Goal: Task Accomplishment & Management: Use online tool/utility

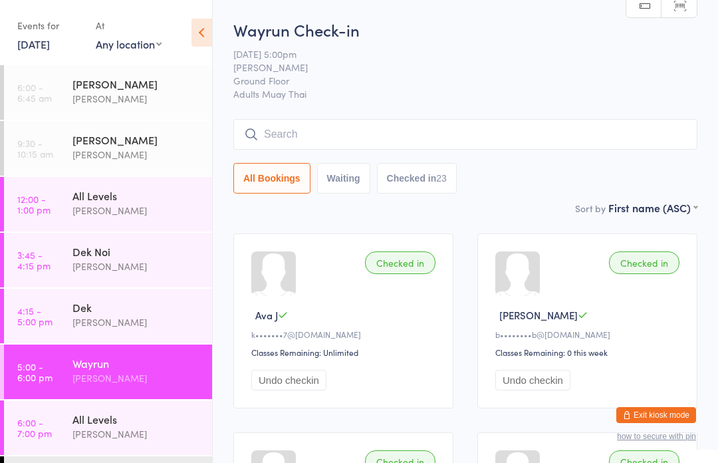
click at [594, 124] on input "search" at bounding box center [466, 134] width 464 height 31
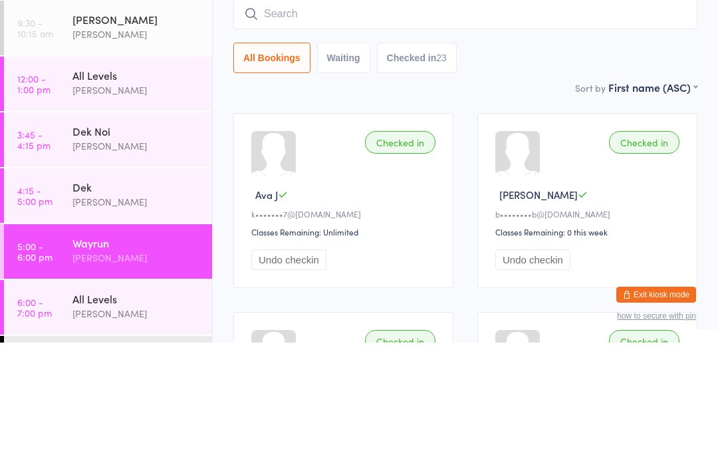
type input "L"
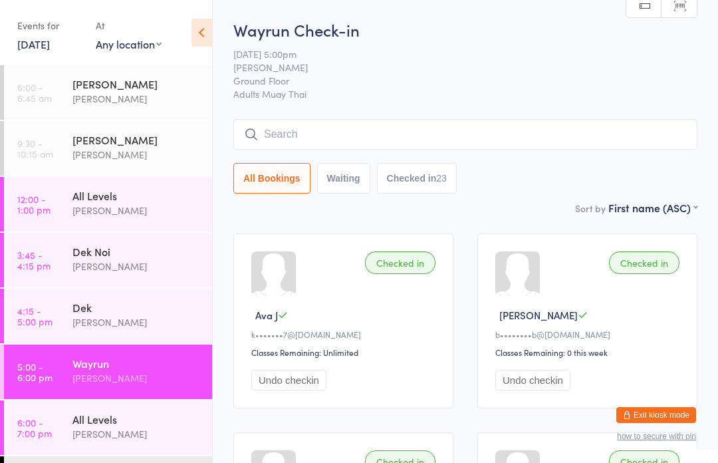
click at [451, 137] on input "search" at bounding box center [466, 134] width 464 height 31
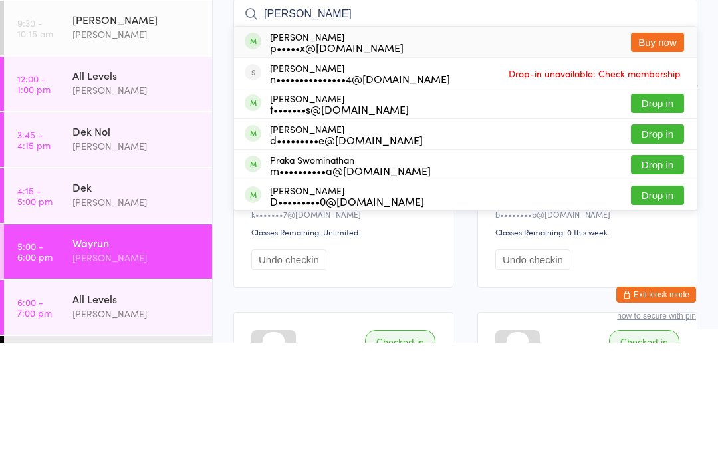
scroll to position [120, 0]
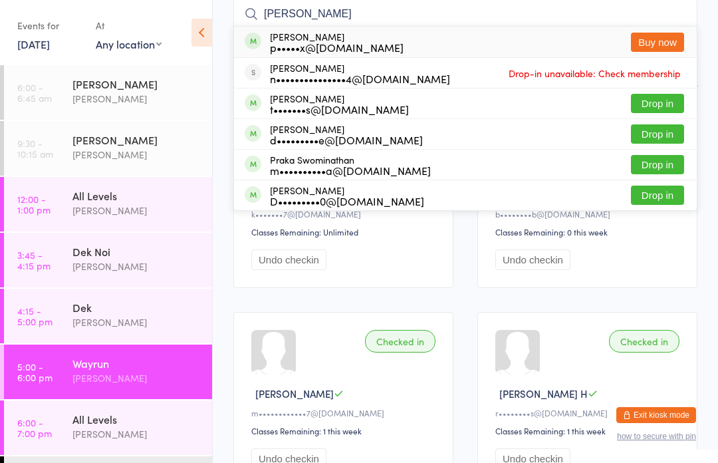
click at [419, 18] on input "Nathaniel" at bounding box center [466, 14] width 464 height 31
type input "N"
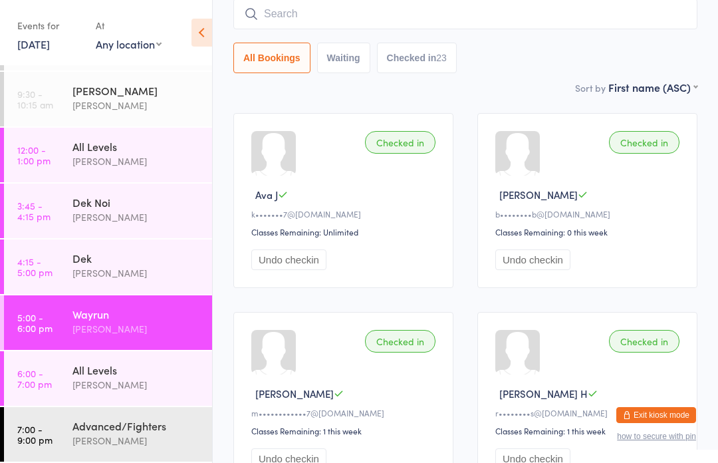
scroll to position [49, 0]
click at [100, 440] on div "[PERSON_NAME]" at bounding box center [137, 440] width 128 height 15
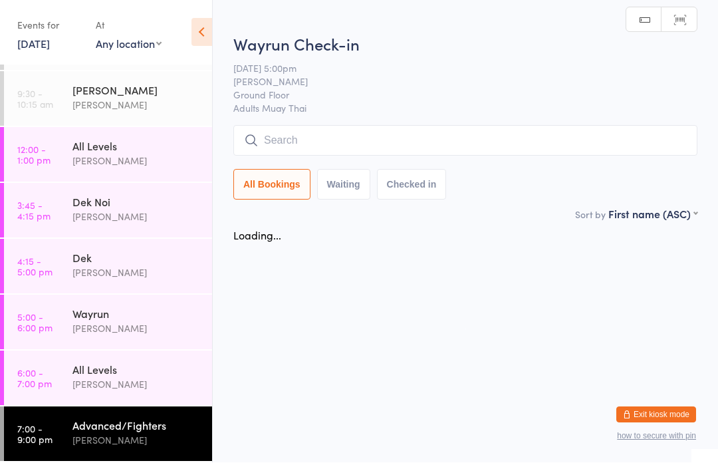
scroll to position [1, 0]
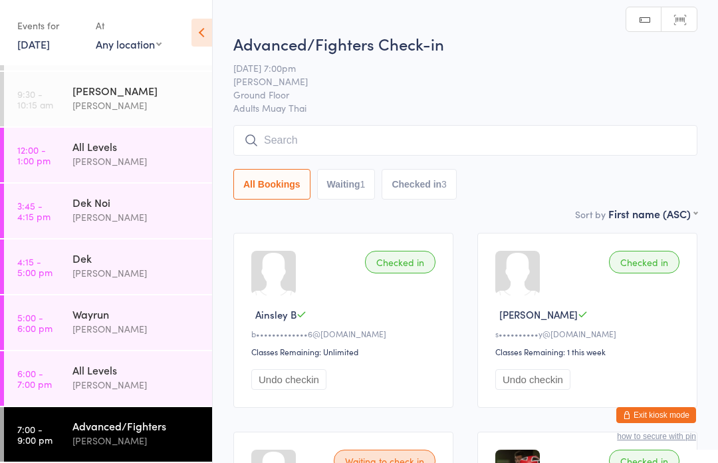
click at [424, 142] on input "search" at bounding box center [466, 140] width 464 height 31
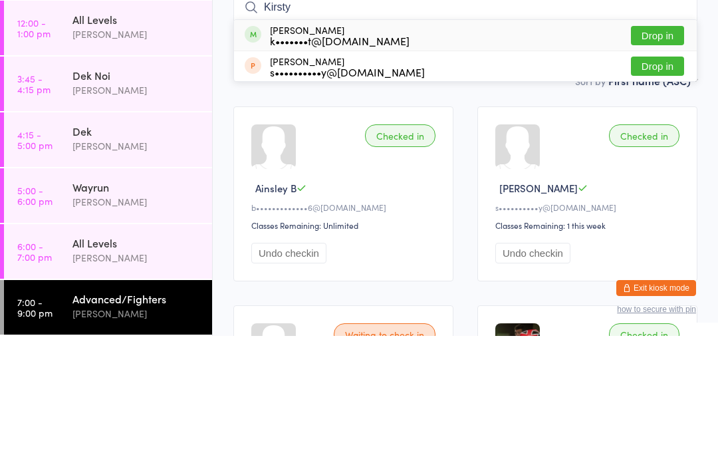
type input "Kirsty"
click at [657, 153] on button "Drop in" at bounding box center [657, 162] width 53 height 19
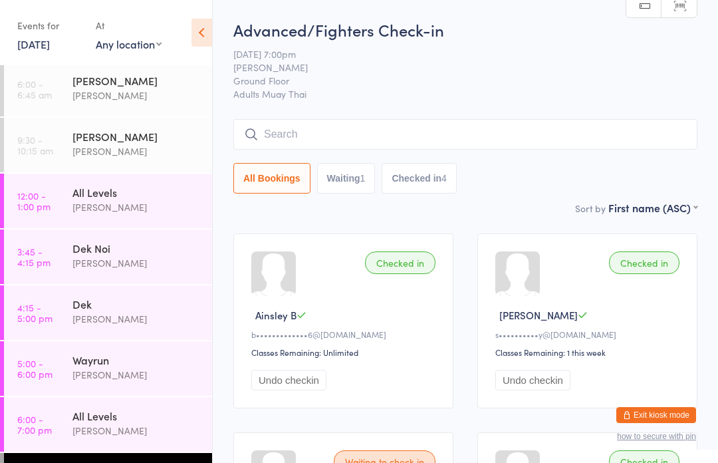
click at [530, 134] on input "search" at bounding box center [466, 134] width 464 height 31
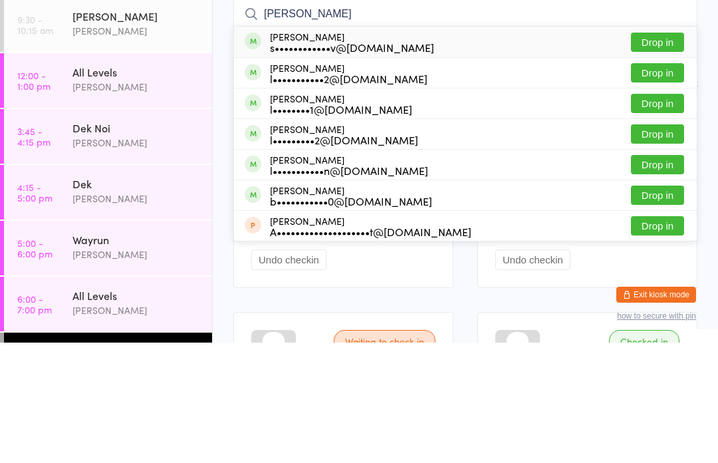
type input "Liam r"
click at [282, 194] on div "l•••••••••••2@[DOMAIN_NAME]" at bounding box center [349, 199] width 158 height 11
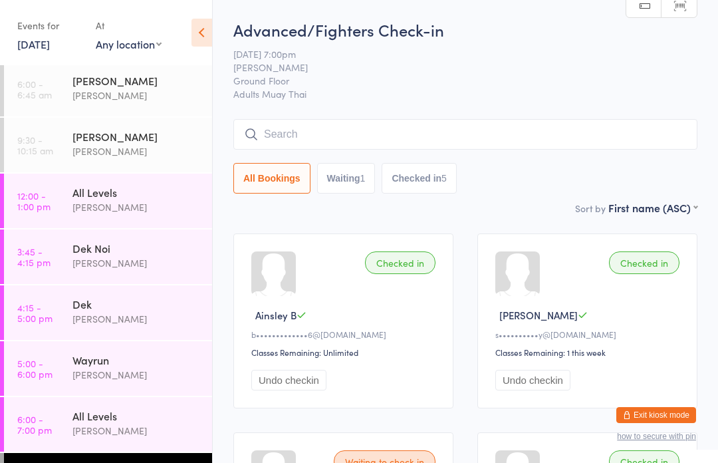
click at [491, 142] on input "search" at bounding box center [466, 134] width 464 height 31
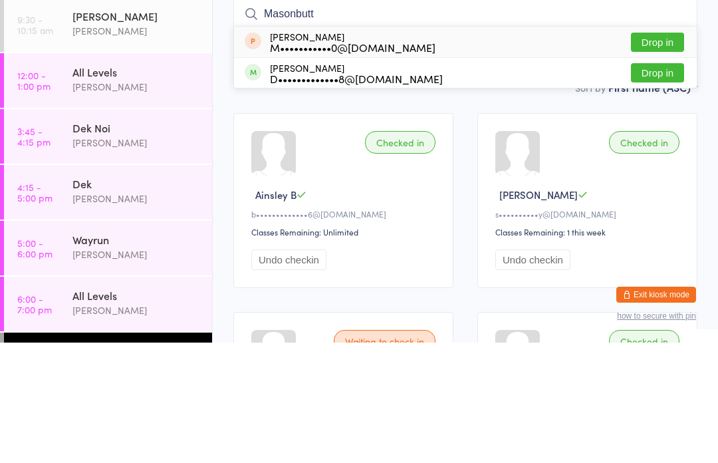
type input "Masonbutt"
click at [657, 153] on button "Drop in" at bounding box center [657, 162] width 53 height 19
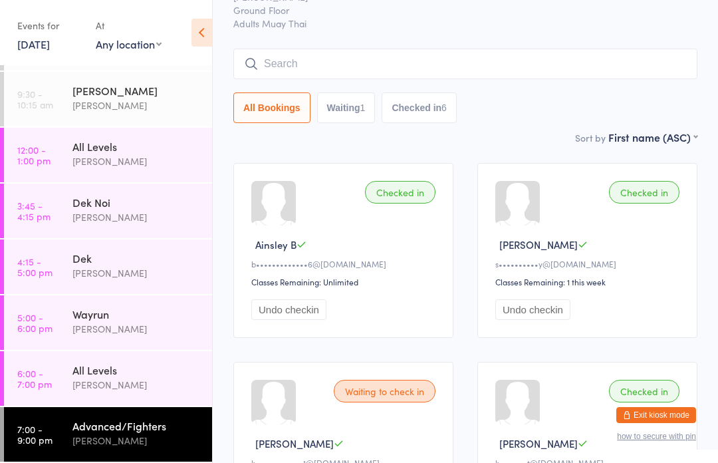
scroll to position [49, 0]
click at [160, 385] on div "[PERSON_NAME]" at bounding box center [137, 384] width 128 height 15
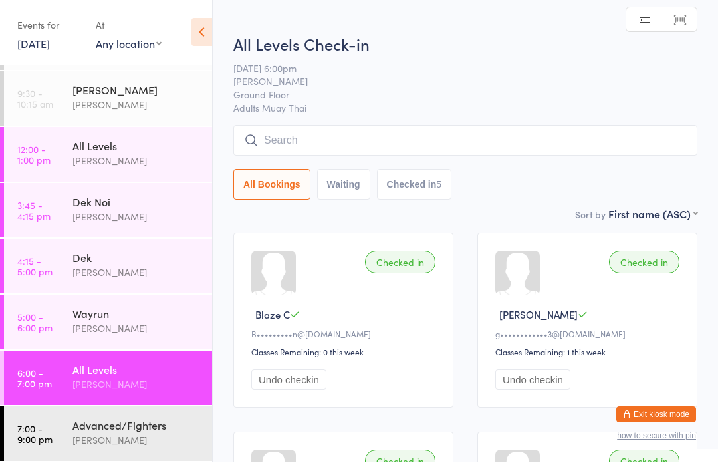
scroll to position [1, 0]
click at [496, 123] on div "All Levels Check-in 10 Sep 6:00pm Karl Puglia Ground Floor Adults Muay Thai Man…" at bounding box center [466, 120] width 464 height 174
click at [516, 134] on input "search" at bounding box center [466, 140] width 464 height 31
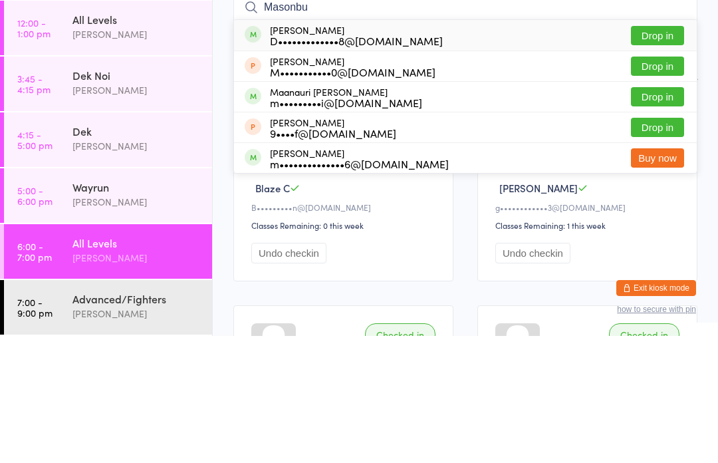
type input "Masonbu"
click at [651, 184] on button "Drop in" at bounding box center [657, 193] width 53 height 19
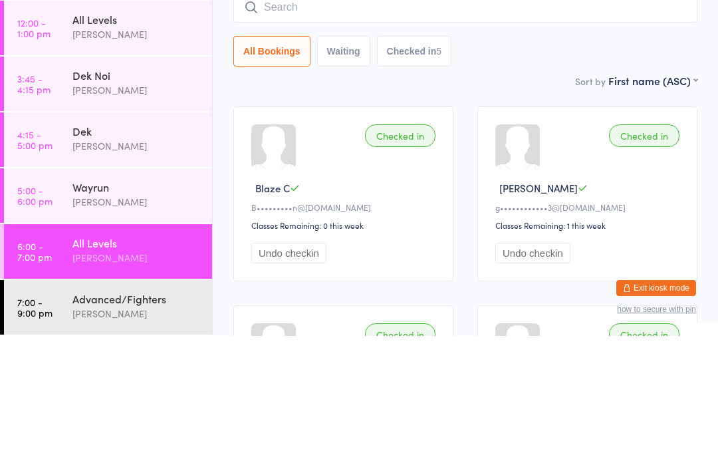
scroll to position [127, 0]
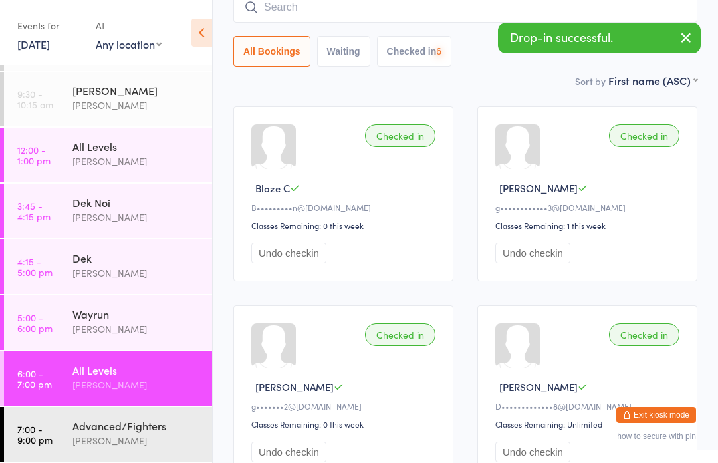
click at [172, 432] on div "Advanced/Fighters" at bounding box center [137, 425] width 128 height 15
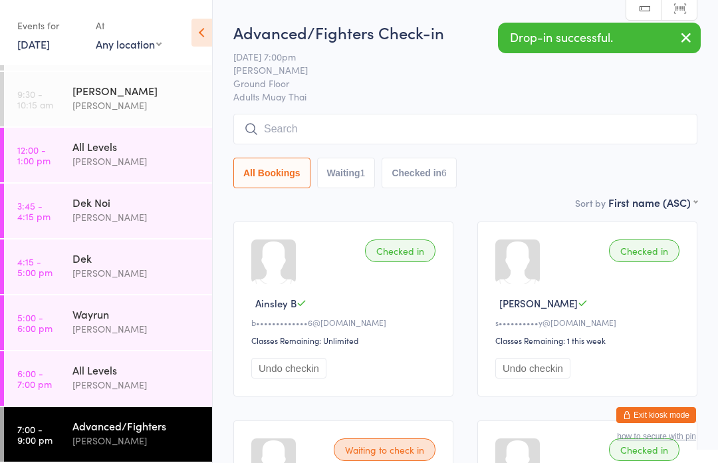
scroll to position [3, 0]
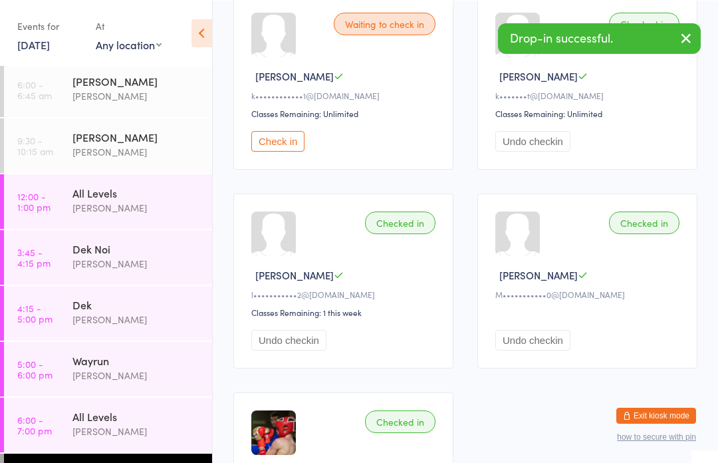
click at [661, 234] on div "Checked in" at bounding box center [644, 222] width 71 height 23
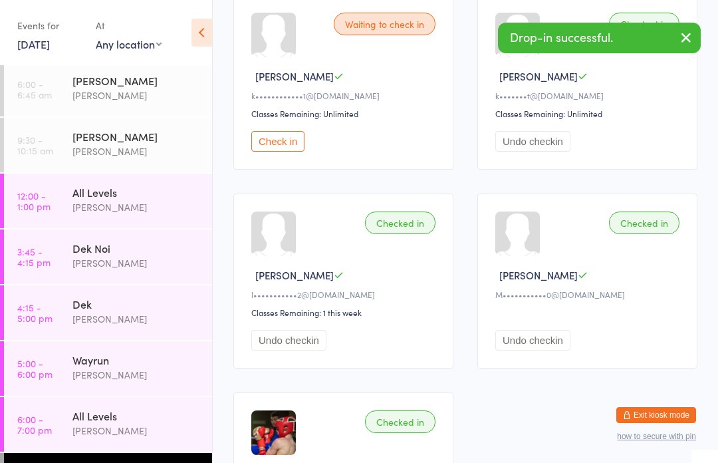
click at [631, 301] on div "Checked in Mason B M•••••••••••0@gmail.com Undo checkin" at bounding box center [588, 281] width 220 height 175
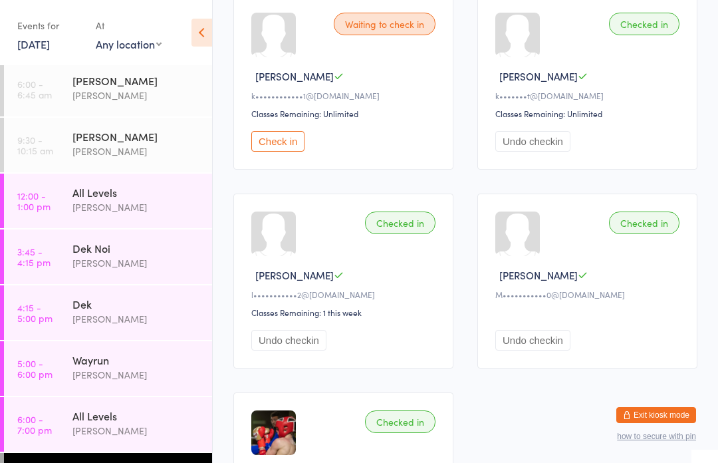
click at [539, 351] on button "Undo checkin" at bounding box center [533, 340] width 75 height 21
click at [152, 422] on div "All Levels" at bounding box center [137, 415] width 128 height 15
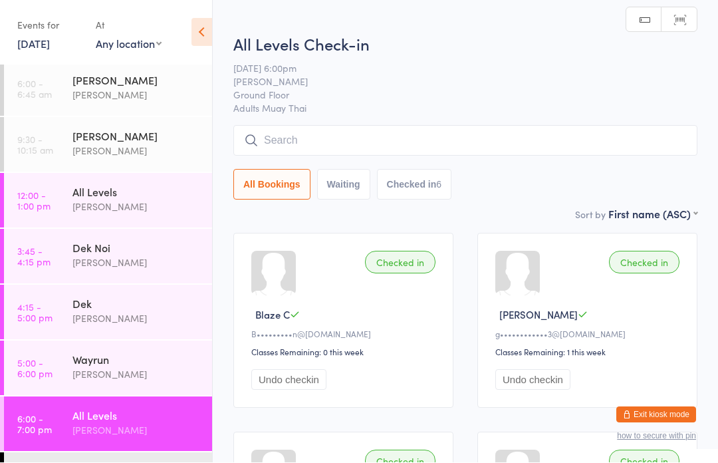
scroll to position [1, 0]
click at [386, 140] on input "search" at bounding box center [466, 140] width 464 height 31
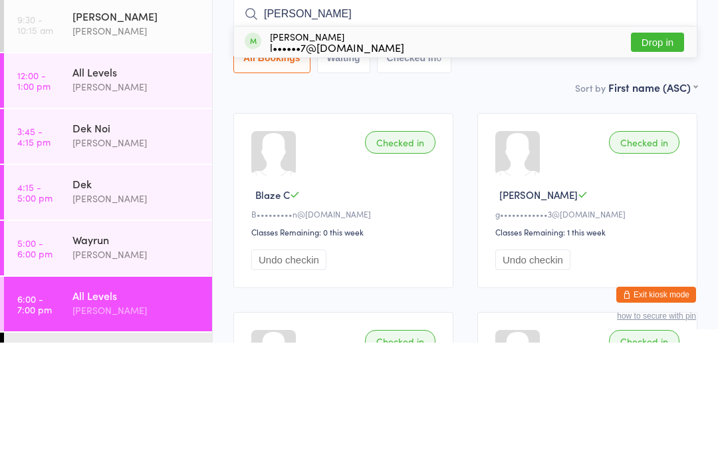
type input "Leann"
click at [673, 153] on button "Drop in" at bounding box center [657, 162] width 53 height 19
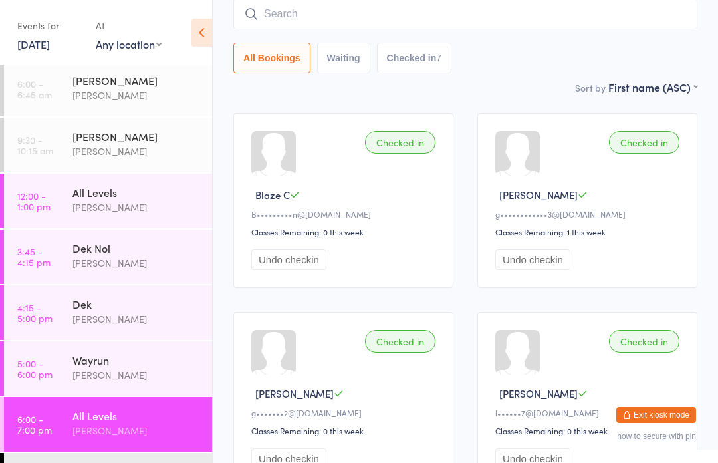
click at [331, 29] on input "search" at bounding box center [466, 14] width 464 height 31
click at [396, 25] on input "search" at bounding box center [466, 14] width 464 height 31
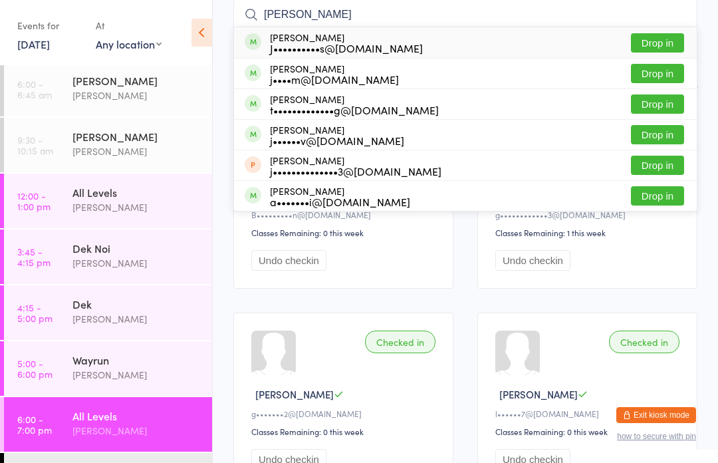
type input "Jay re"
click at [647, 38] on button "Drop in" at bounding box center [657, 42] width 53 height 19
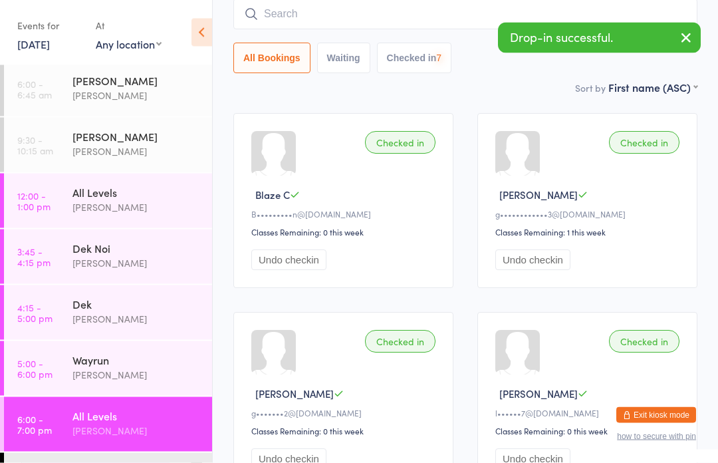
scroll to position [120, 0]
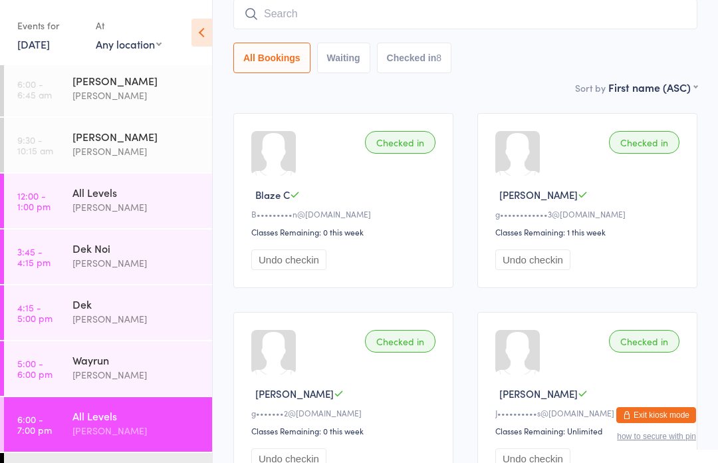
click at [313, 13] on input "search" at bounding box center [466, 14] width 464 height 31
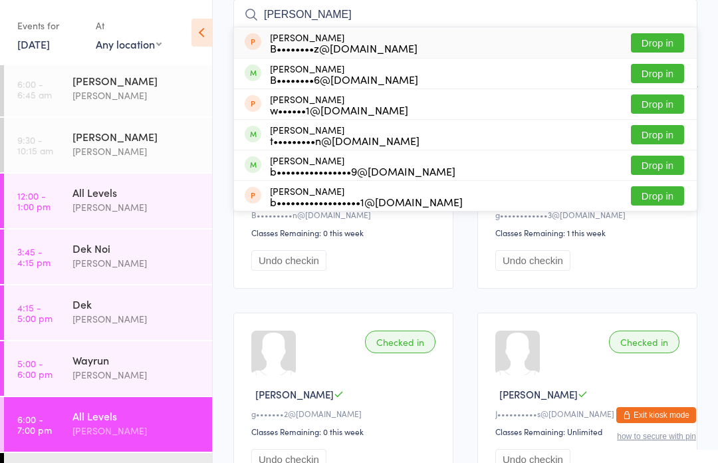
type input "Brad"
click at [668, 42] on button "Drop in" at bounding box center [657, 42] width 53 height 19
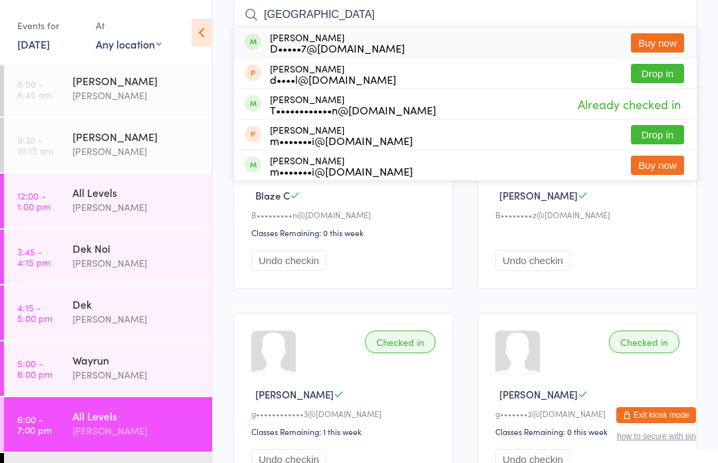
type input "Devon"
click at [647, 40] on button "Buy now" at bounding box center [657, 42] width 53 height 19
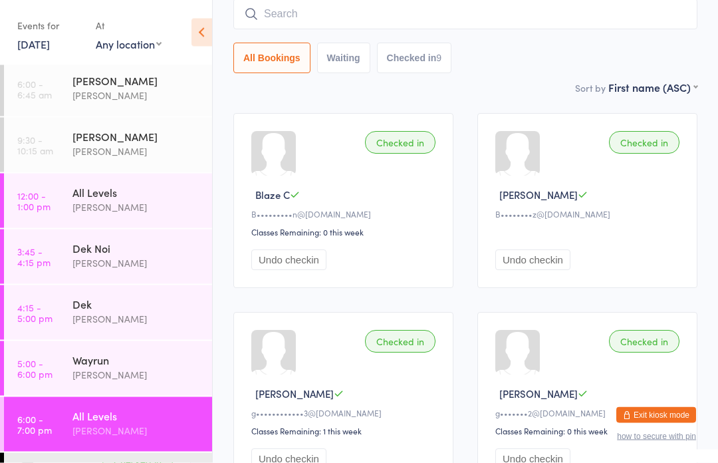
scroll to position [120, 0]
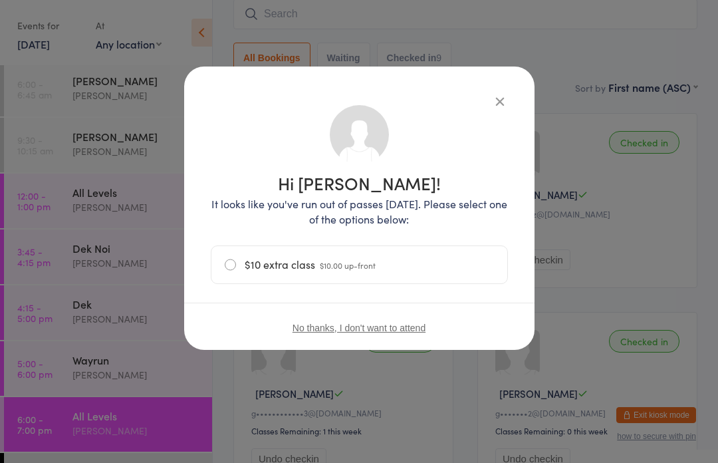
click at [388, 259] on label "$10 extra class $10.00 up-front" at bounding box center [359, 264] width 269 height 37
click at [0, 0] on input "$10 extra class $10.00 up-front" at bounding box center [0, 0] width 0 height 0
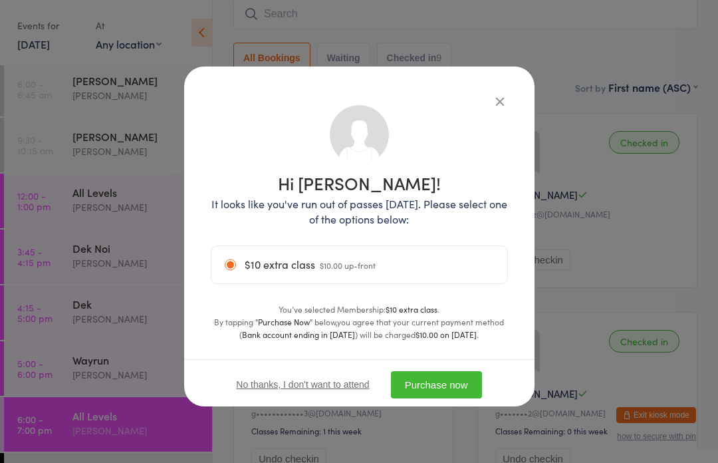
click at [435, 375] on button "Purchase now" at bounding box center [436, 384] width 91 height 27
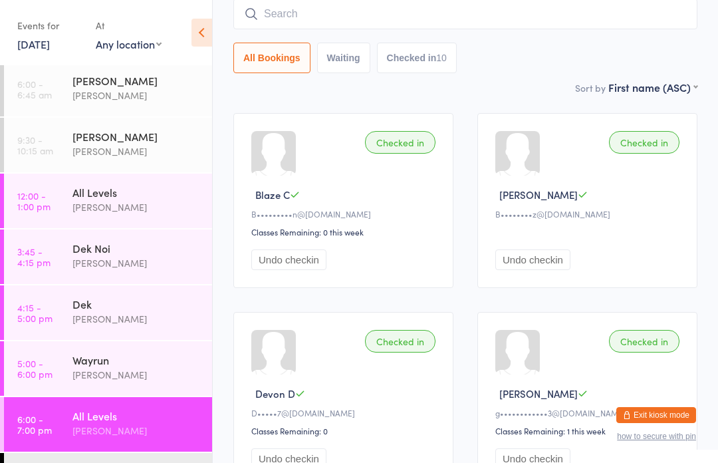
click at [297, 5] on input "search" at bounding box center [466, 14] width 464 height 31
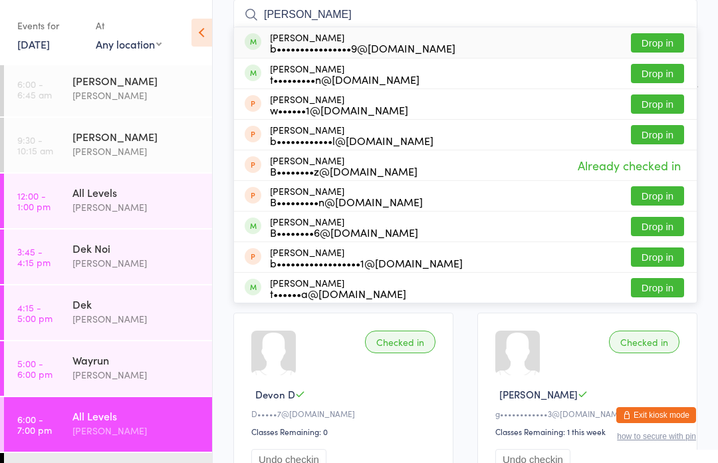
type input "Braxton"
click at [646, 39] on button "Drop in" at bounding box center [657, 42] width 53 height 19
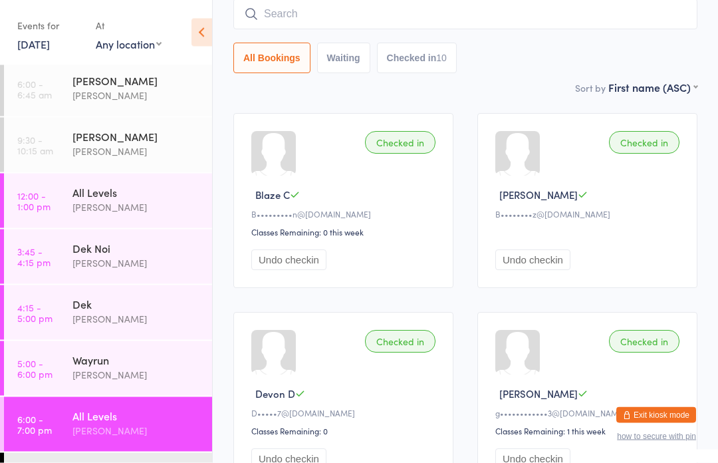
scroll to position [120, 0]
click at [61, 422] on link "6:00 - 7:00 pm All Levels Karl Puglia" at bounding box center [108, 424] width 208 height 55
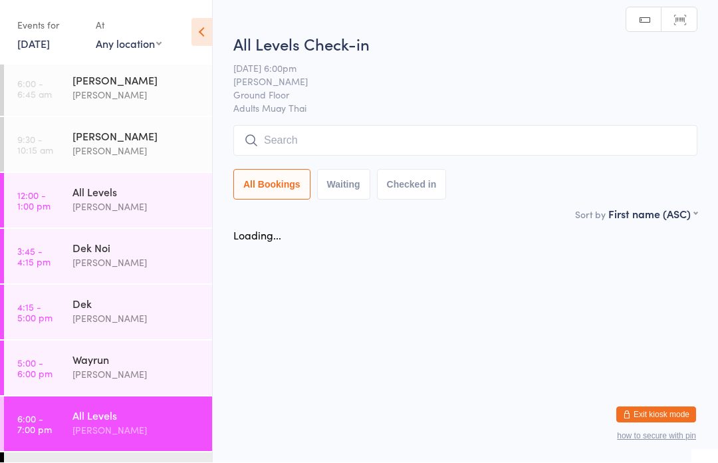
scroll to position [1, 0]
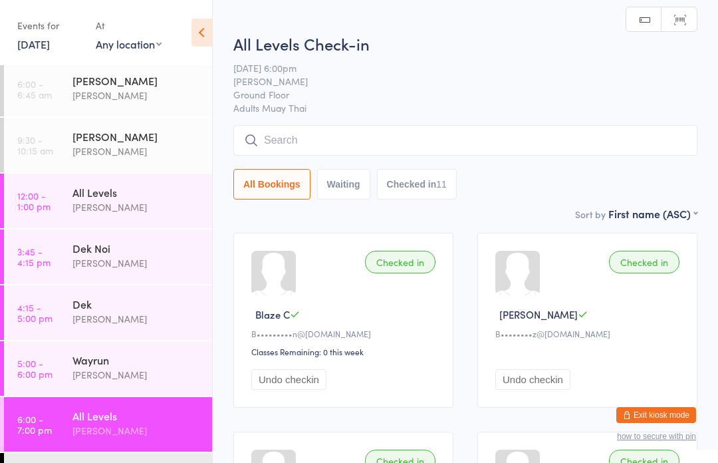
click at [273, 141] on input "search" at bounding box center [466, 140] width 464 height 31
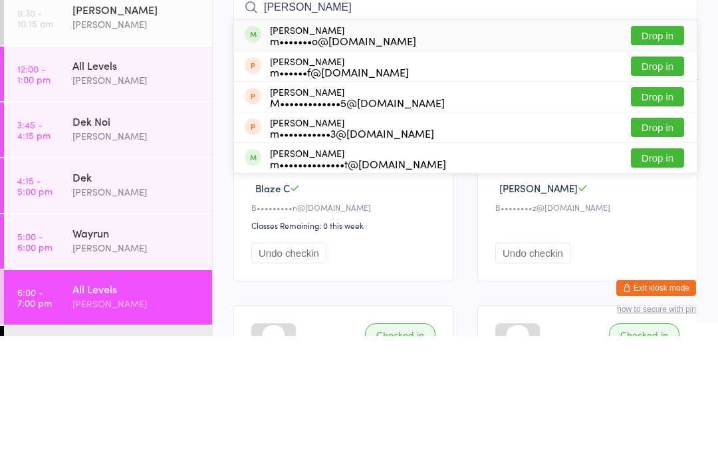
type input "Mike ma"
click at [655, 147] on div "Mike Maccario m•••••••o@hotmail.com Drop in" at bounding box center [465, 162] width 463 height 31
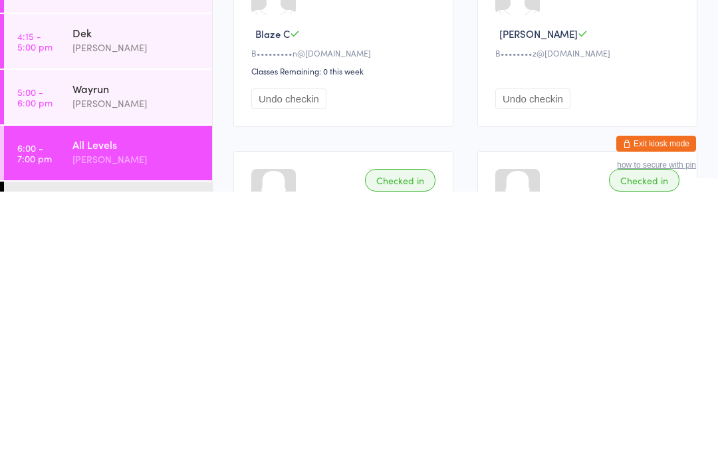
scroll to position [281, 0]
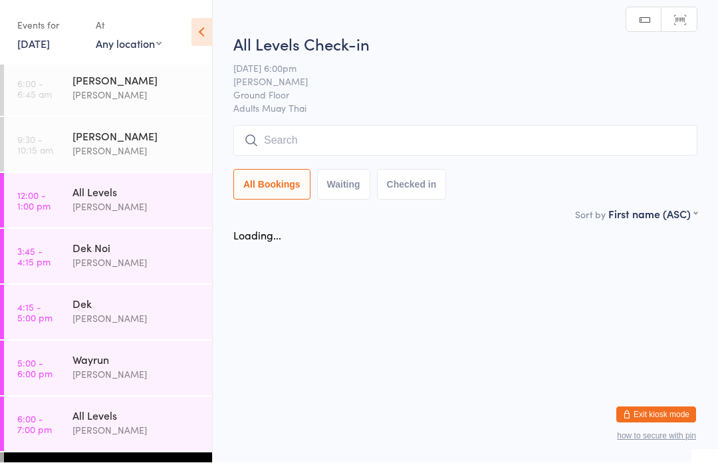
scroll to position [1, 0]
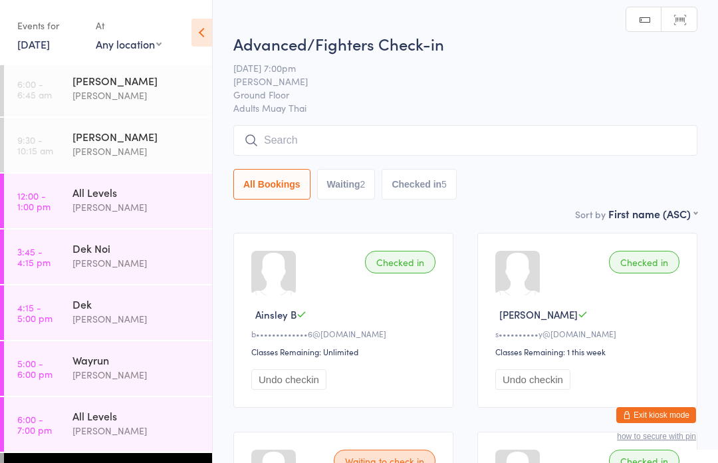
click at [383, 139] on input "search" at bounding box center [466, 140] width 464 height 31
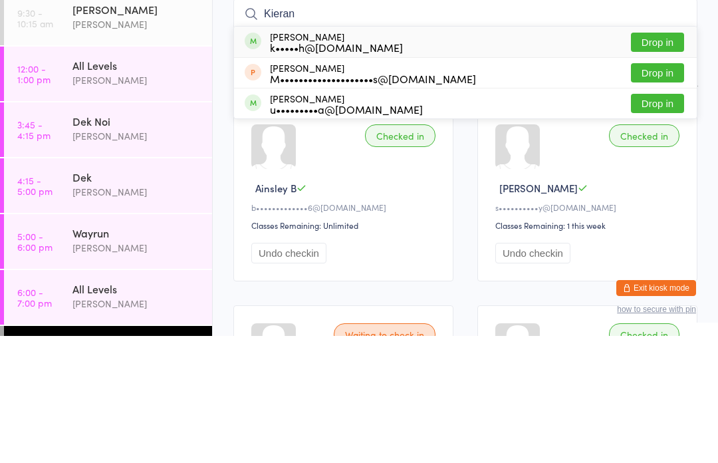
type input "Kieran"
click at [657, 160] on button "Drop in" at bounding box center [657, 169] width 53 height 19
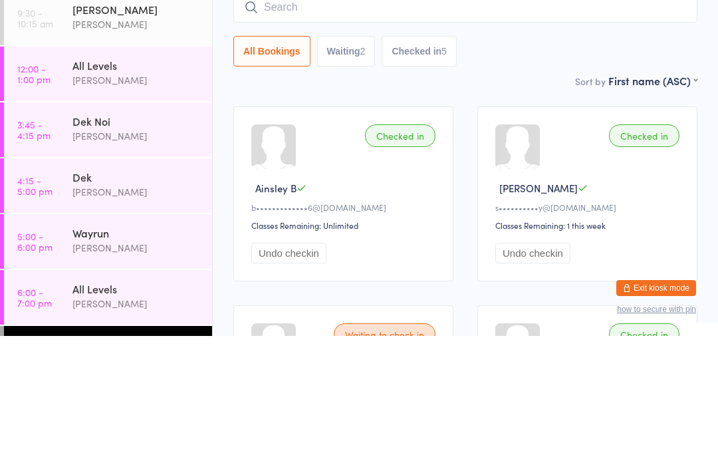
scroll to position [127, 0]
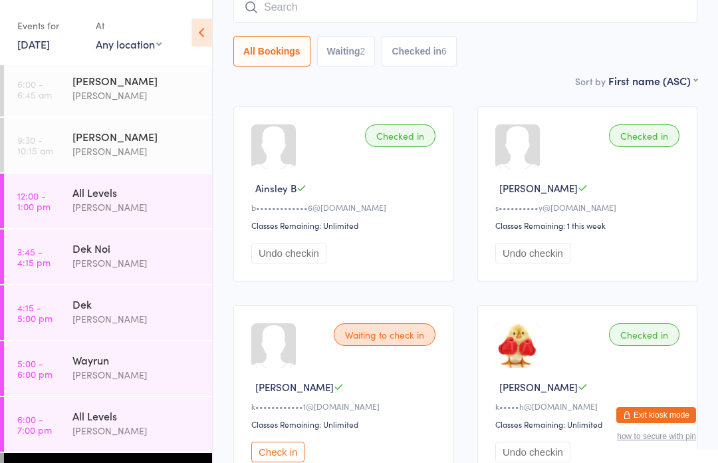
click at [378, 13] on input "search" at bounding box center [466, 7] width 464 height 31
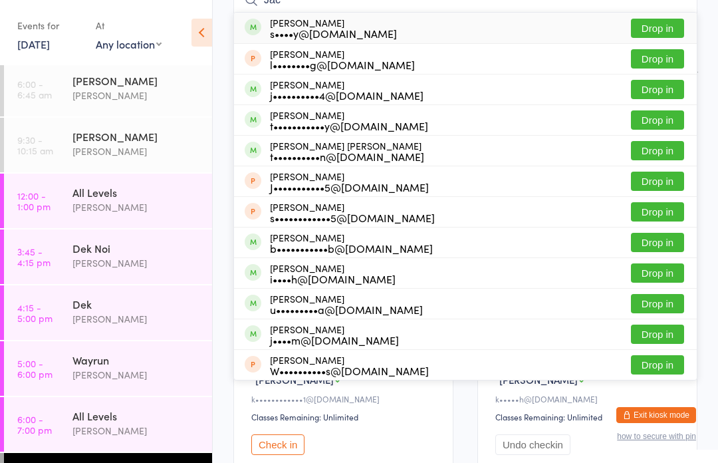
scroll to position [132, 0]
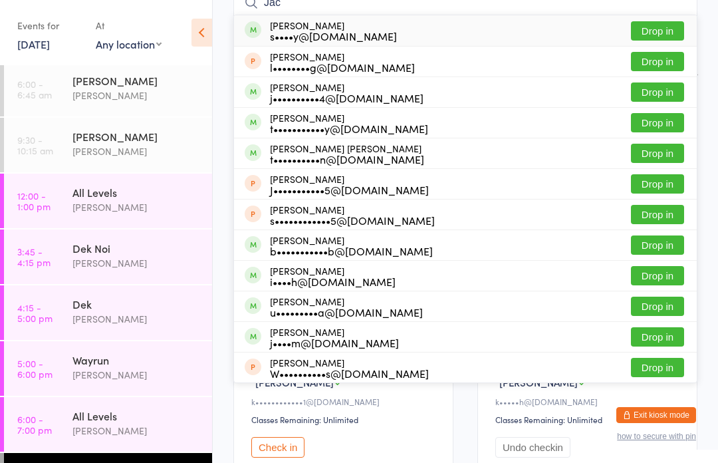
type input "Jac"
click at [371, 123] on div "t•••••••••••y@[DOMAIN_NAME]" at bounding box center [349, 128] width 158 height 11
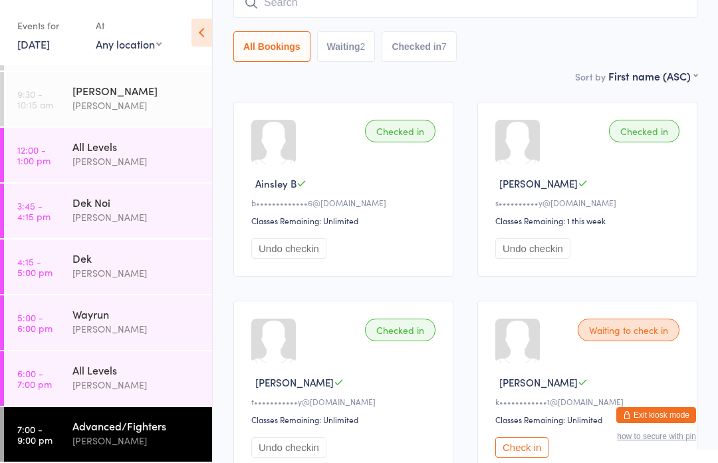
scroll to position [49, 0]
click at [153, 381] on div "[PERSON_NAME]" at bounding box center [137, 384] width 128 height 15
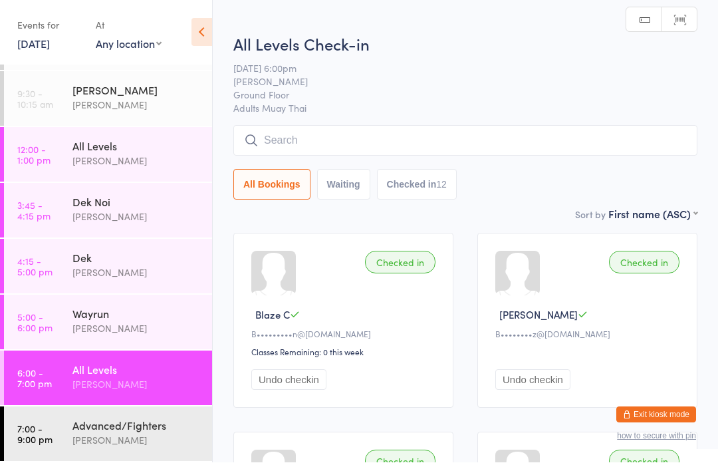
scroll to position [1, 0]
click at [389, 138] on input "search" at bounding box center [466, 140] width 464 height 31
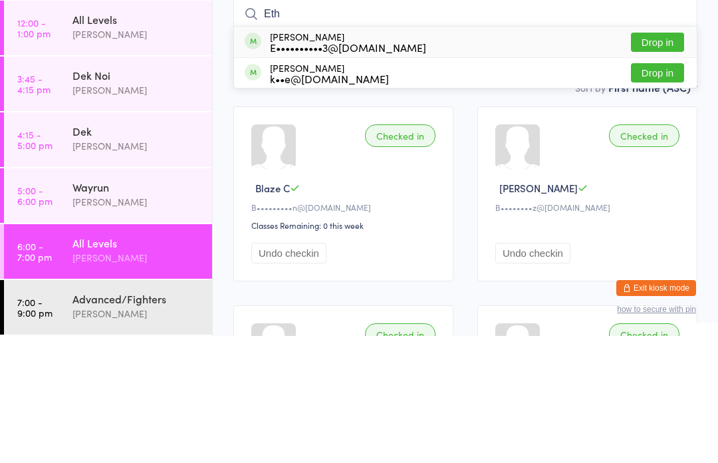
type input "Eth"
click at [443, 154] on div "Ethan Dowds E••••••••••3@gmail.com Drop in" at bounding box center [465, 169] width 463 height 31
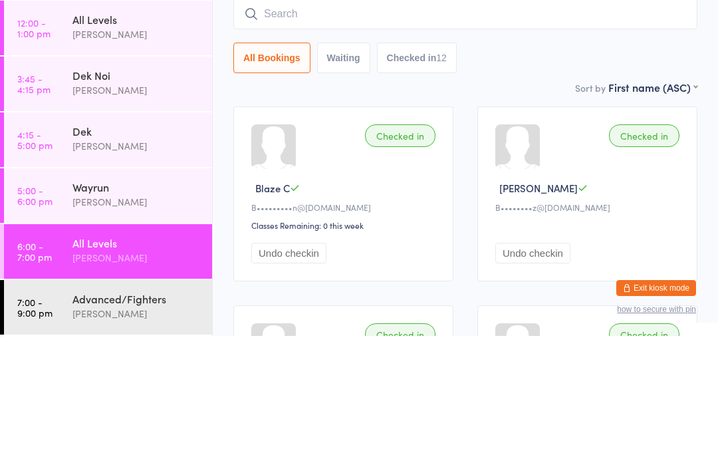
scroll to position [127, 0]
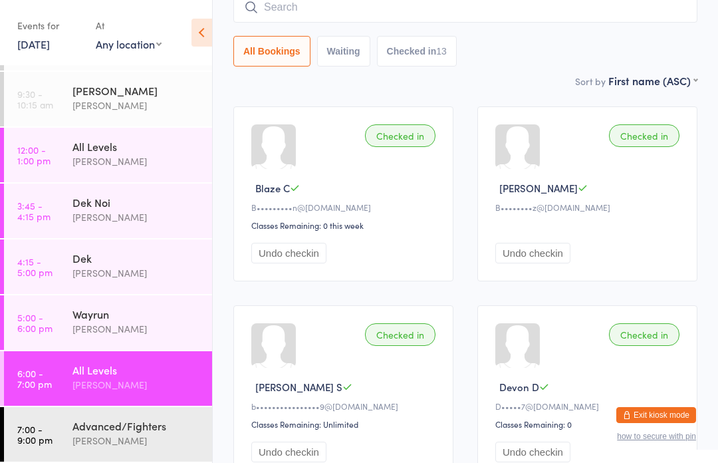
click at [156, 413] on div "Advanced/Fighters Karl Puglia" at bounding box center [143, 433] width 140 height 53
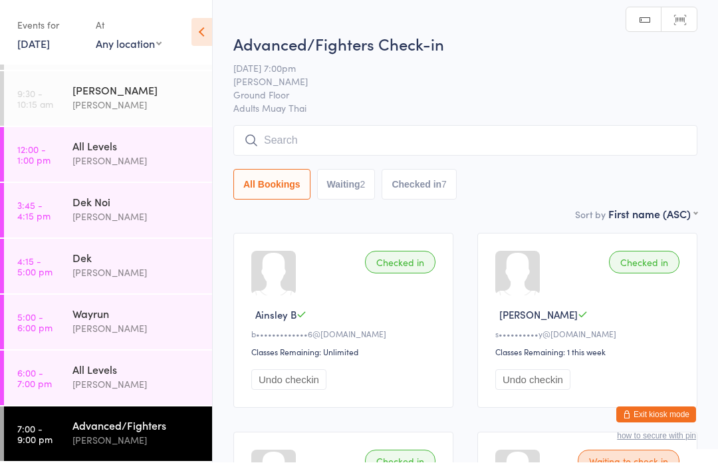
scroll to position [1, 0]
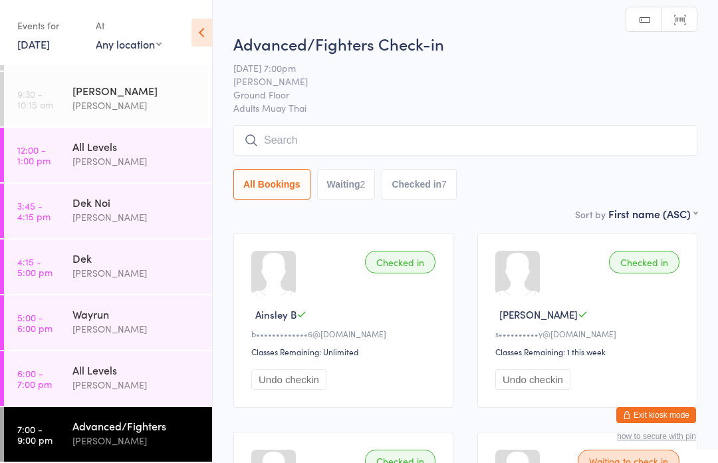
click at [488, 144] on input "search" at bounding box center [466, 140] width 464 height 31
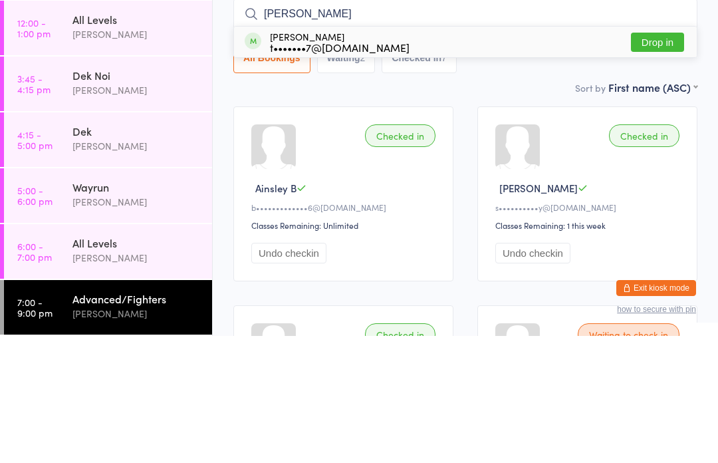
type input "Tobias"
click at [650, 160] on button "Drop in" at bounding box center [657, 169] width 53 height 19
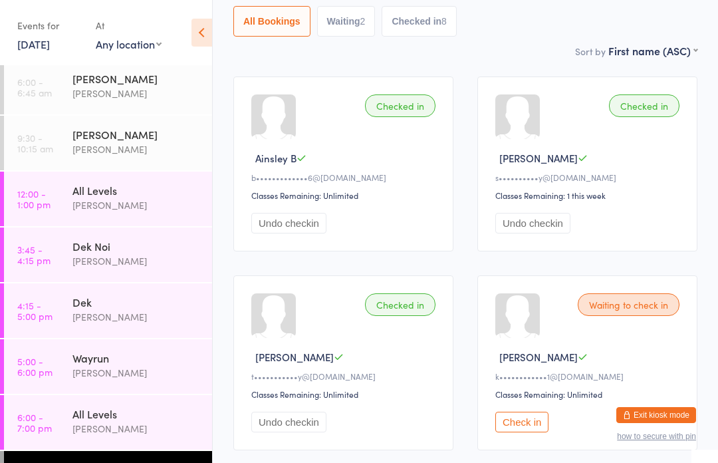
scroll to position [3, 0]
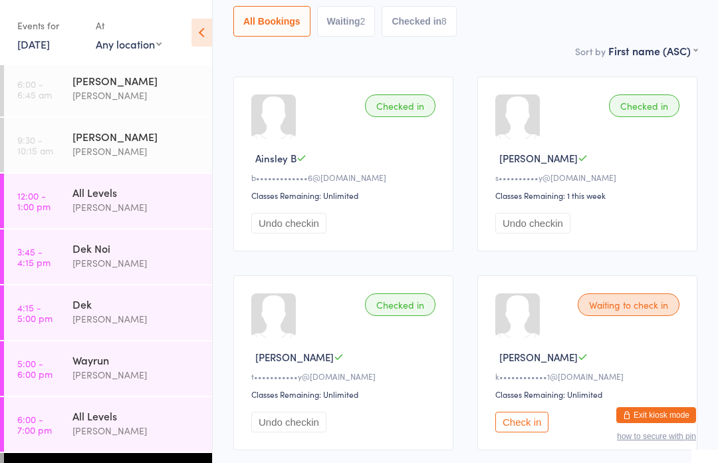
click at [75, 428] on div "[PERSON_NAME]" at bounding box center [137, 430] width 128 height 15
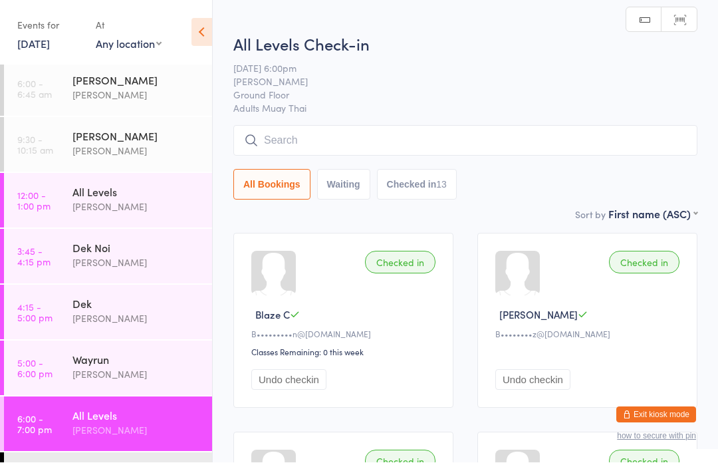
scroll to position [1, 0]
click at [580, 146] on input "search" at bounding box center [466, 140] width 464 height 31
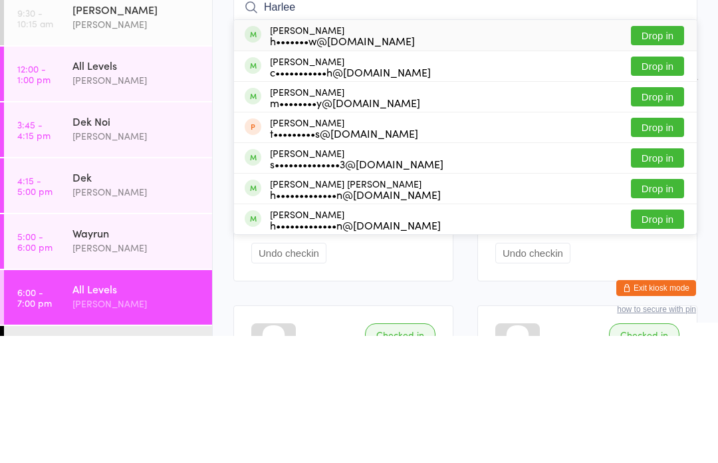
type input "Harlee"
click at [674, 153] on button "Drop in" at bounding box center [657, 162] width 53 height 19
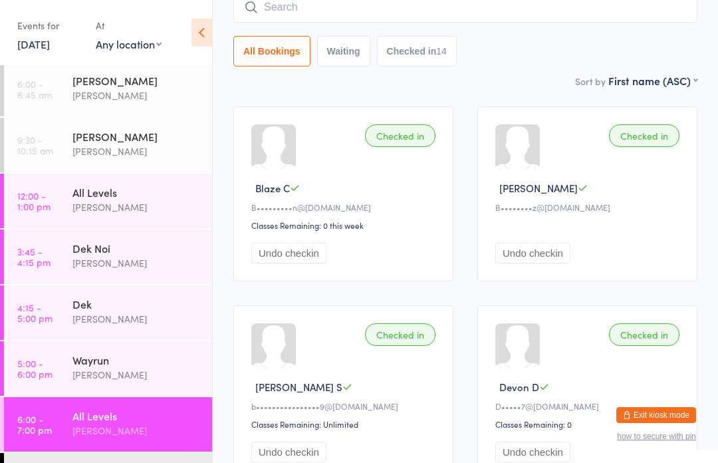
click at [315, 9] on input "search" at bounding box center [466, 7] width 464 height 31
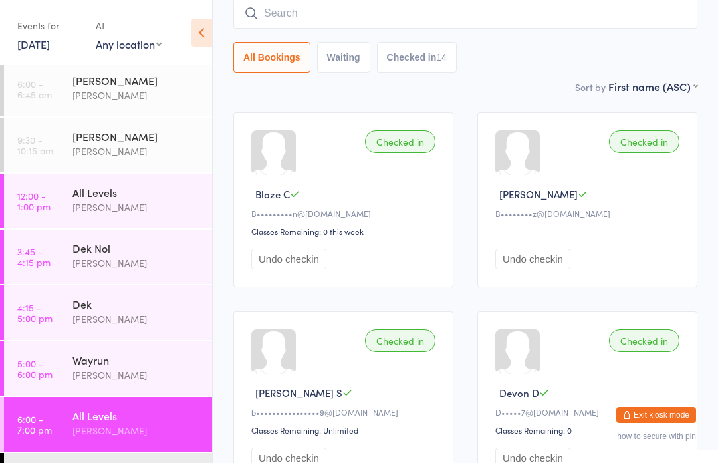
scroll to position [120, 0]
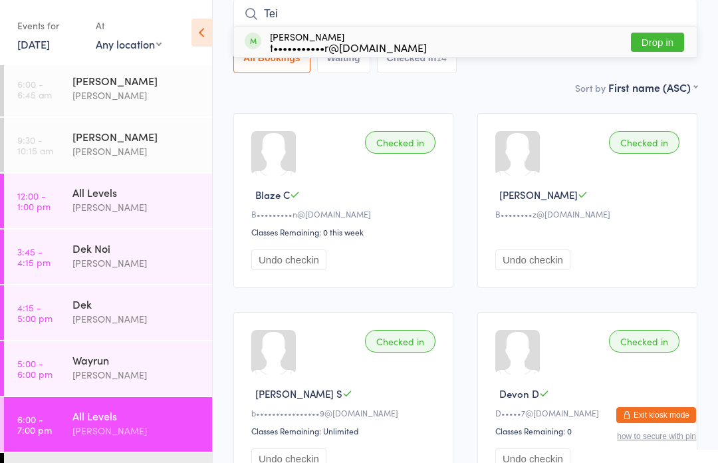
type input "Tei"
click at [661, 44] on button "Drop in" at bounding box center [657, 42] width 53 height 19
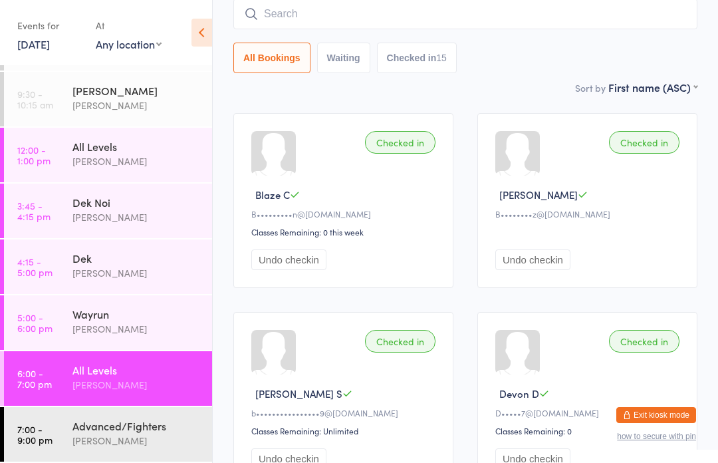
scroll to position [49, 0]
click at [86, 418] on div "Advanced/Fighters Karl Puglia" at bounding box center [143, 433] width 140 height 53
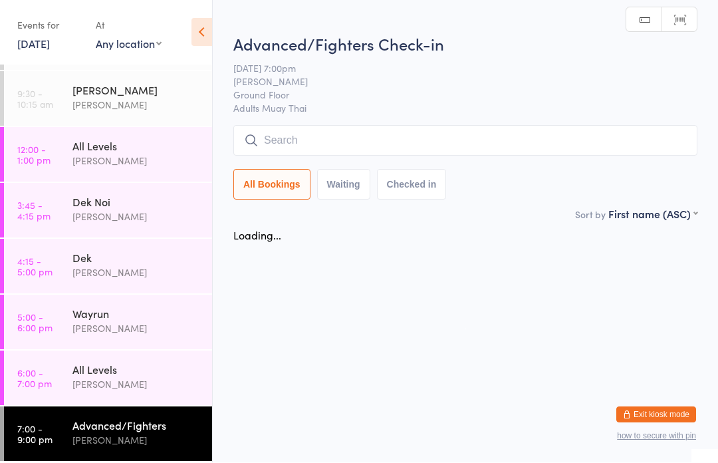
scroll to position [1, 0]
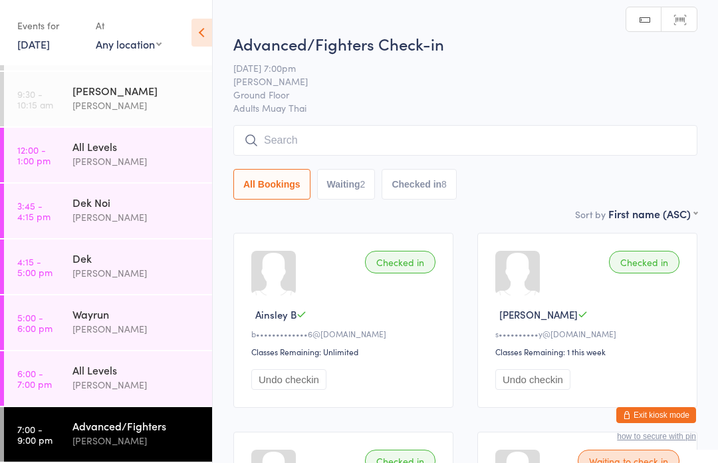
click at [355, 133] on input "search" at bounding box center [466, 140] width 464 height 31
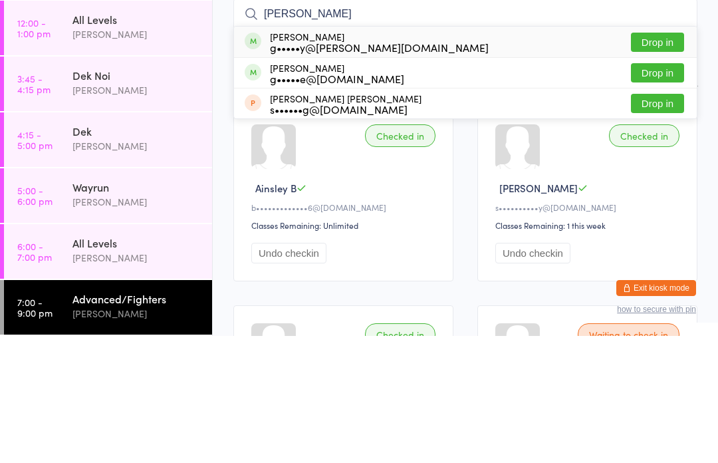
type input "Greg"
click at [654, 160] on button "Drop in" at bounding box center [657, 169] width 53 height 19
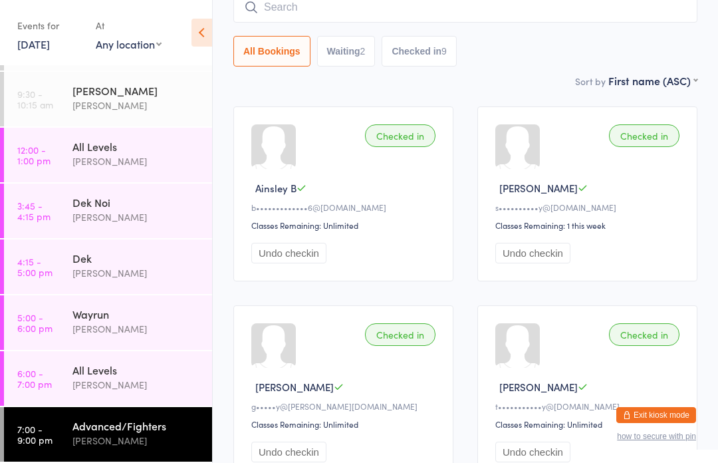
click at [655, 8] on input "search" at bounding box center [466, 7] width 464 height 31
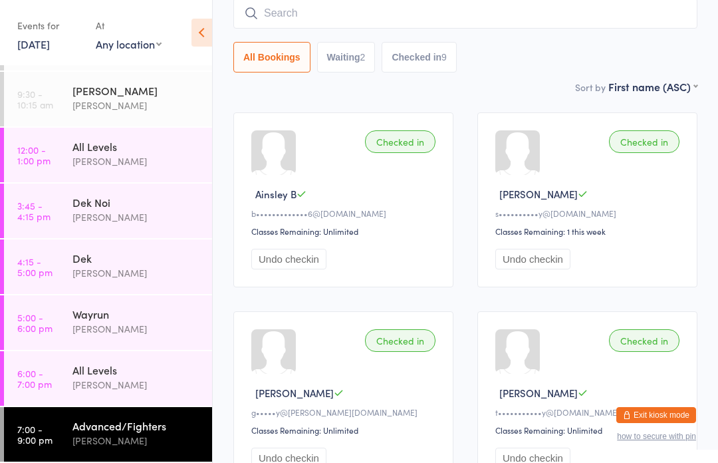
scroll to position [120, 0]
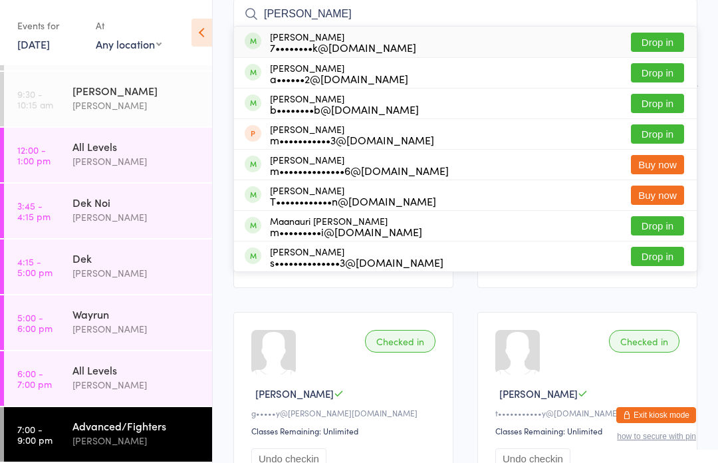
type input "Addison"
click at [675, 41] on button "Drop in" at bounding box center [657, 42] width 53 height 19
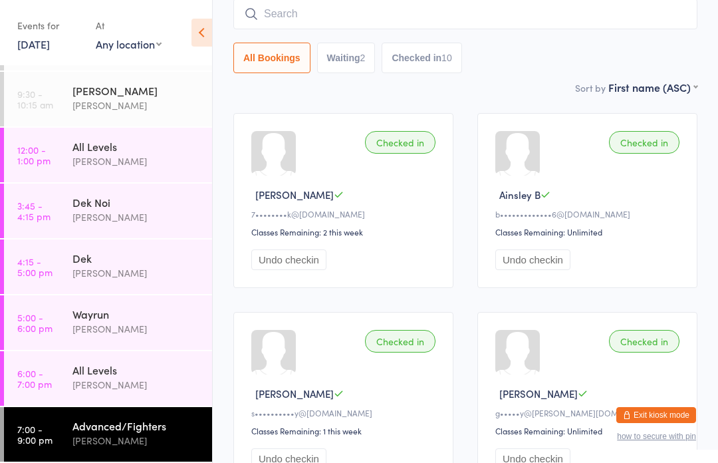
click at [80, 375] on div "All Levels" at bounding box center [137, 370] width 128 height 15
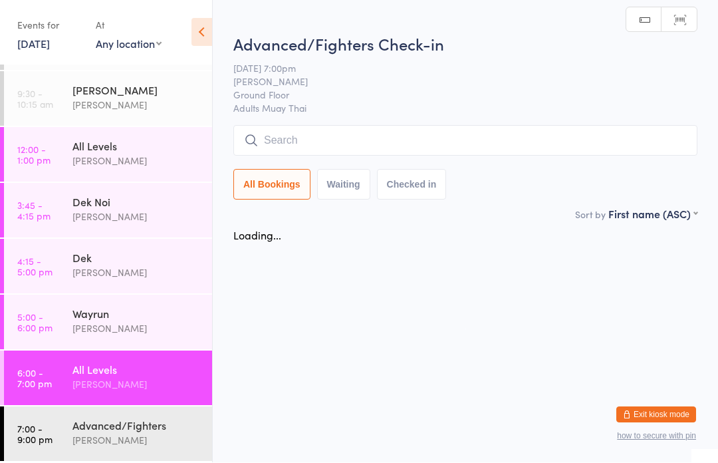
scroll to position [1, 0]
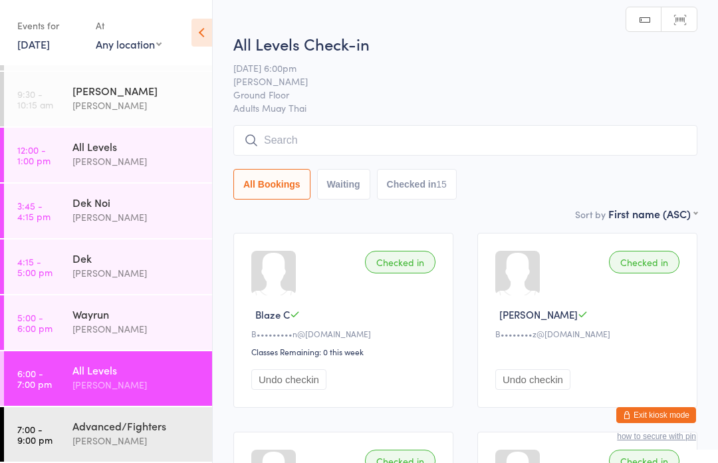
click at [286, 140] on input "search" at bounding box center [466, 140] width 464 height 31
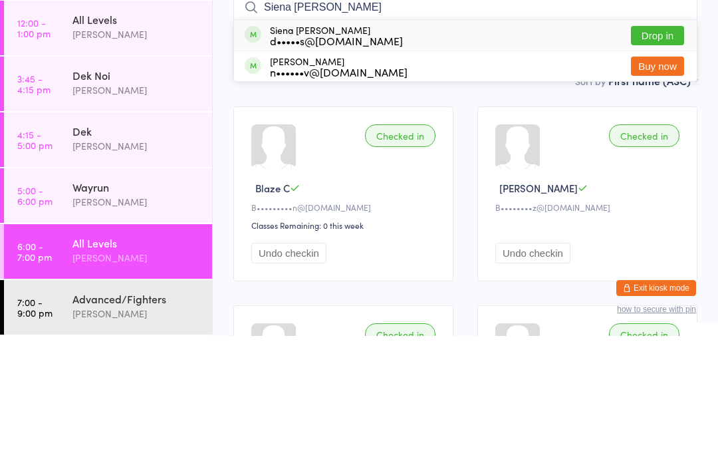
type input "Siena esquivel"
click at [659, 153] on button "Drop in" at bounding box center [657, 162] width 53 height 19
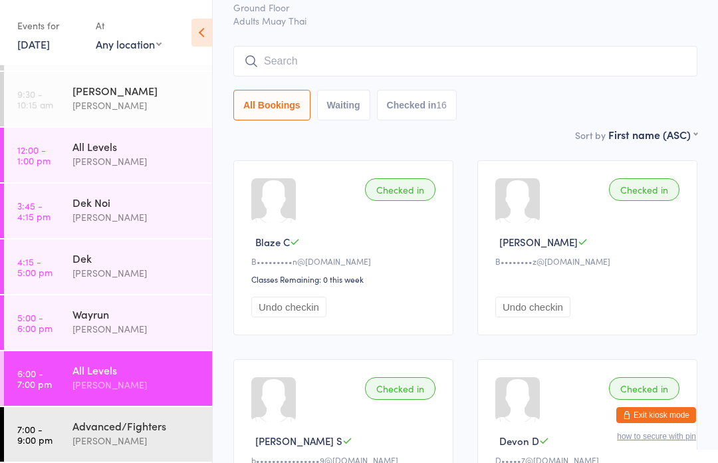
scroll to position [61, 0]
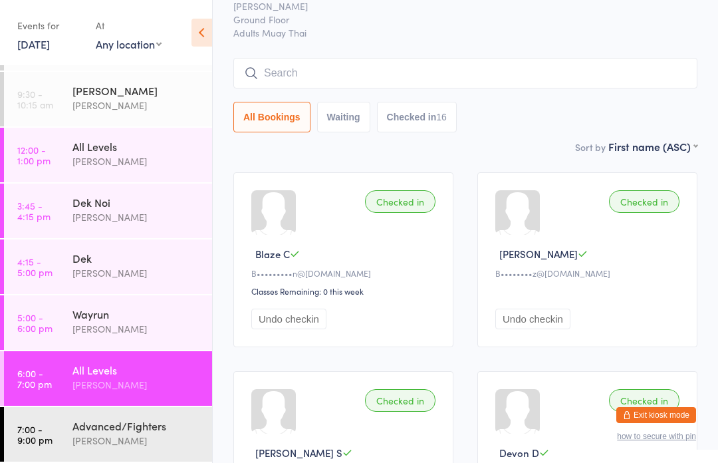
click at [437, 77] on input "search" at bounding box center [466, 73] width 464 height 31
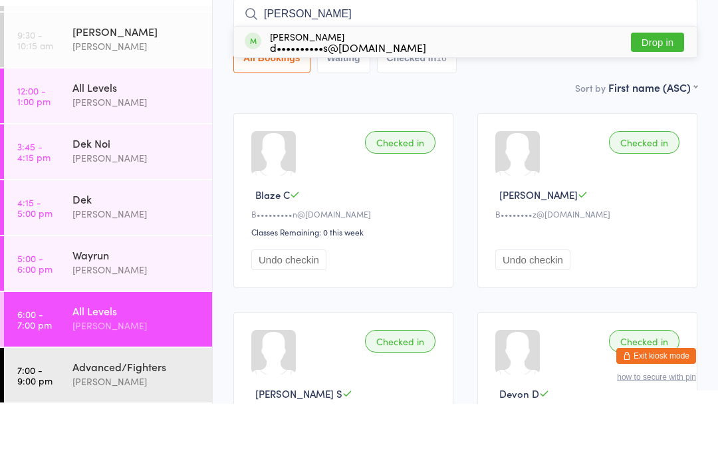
type input "Debbie"
click at [663, 92] on button "Drop in" at bounding box center [657, 101] width 53 height 19
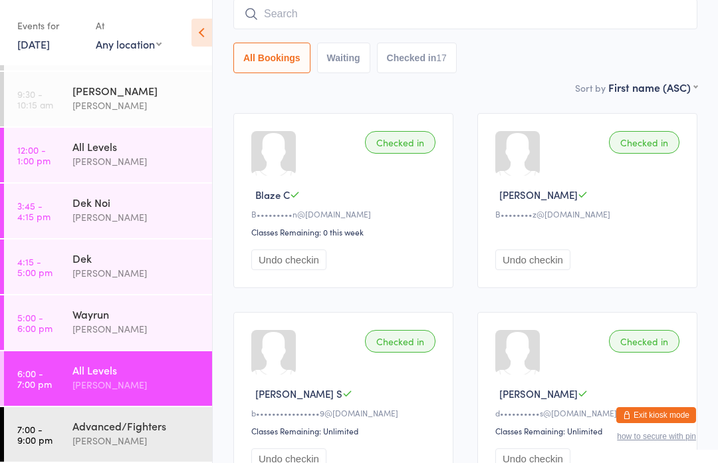
click at [609, 29] on input "search" at bounding box center [466, 14] width 464 height 31
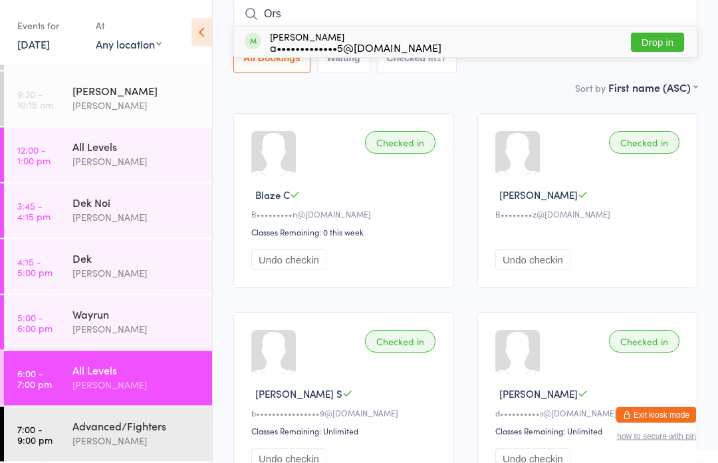
type input "Ors"
click at [652, 35] on button "Drop in" at bounding box center [657, 42] width 53 height 19
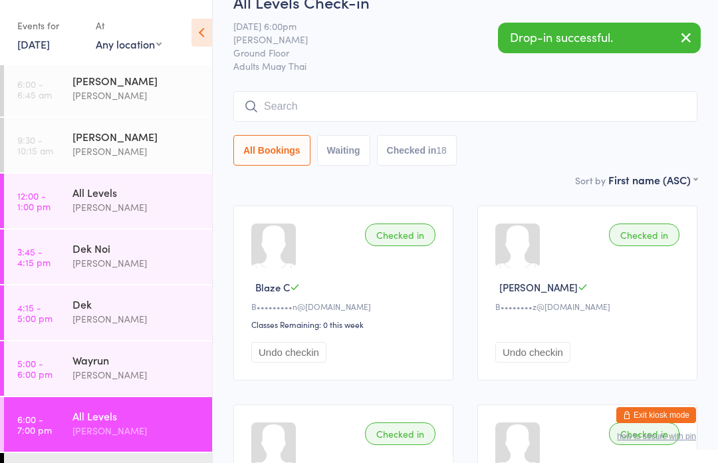
scroll to position [0, 0]
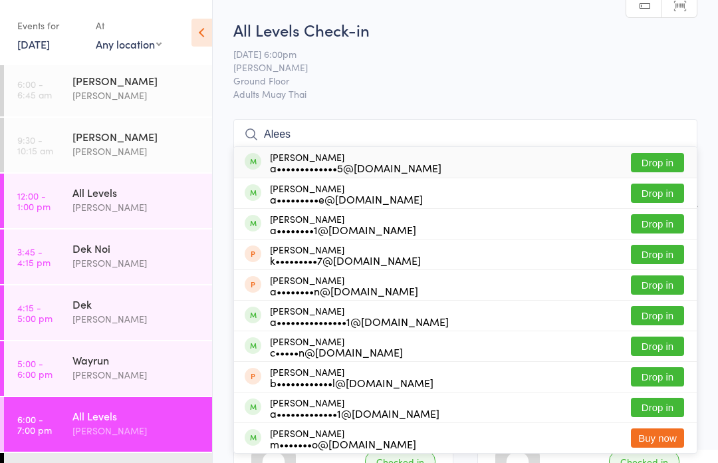
type input "Alees"
click at [671, 160] on button "Drop in" at bounding box center [657, 162] width 53 height 19
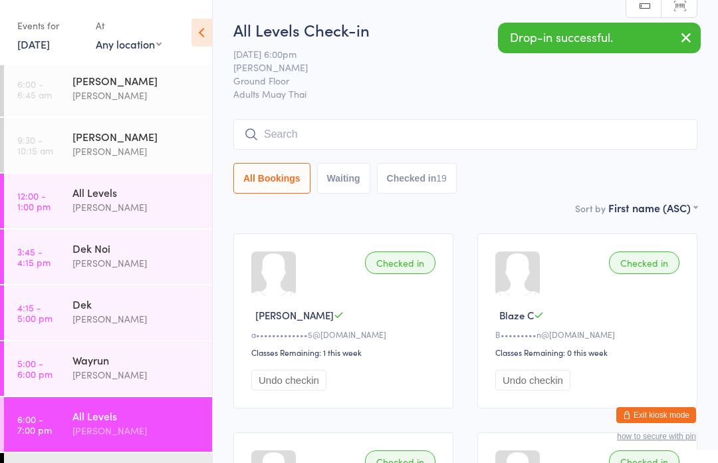
click at [568, 126] on input "search" at bounding box center [466, 134] width 464 height 31
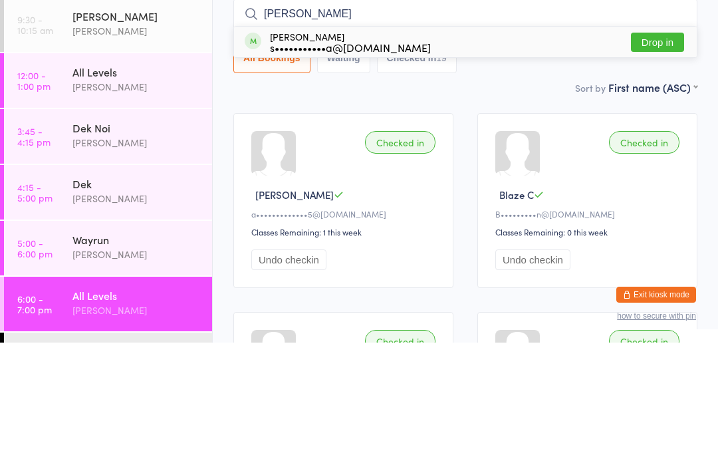
type input "[PERSON_NAME]"
click at [673, 153] on button "Drop in" at bounding box center [657, 162] width 53 height 19
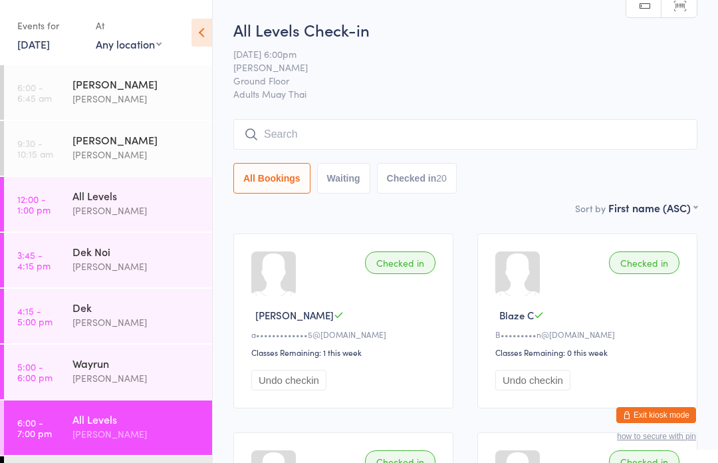
click at [567, 136] on input "search" at bounding box center [466, 134] width 464 height 31
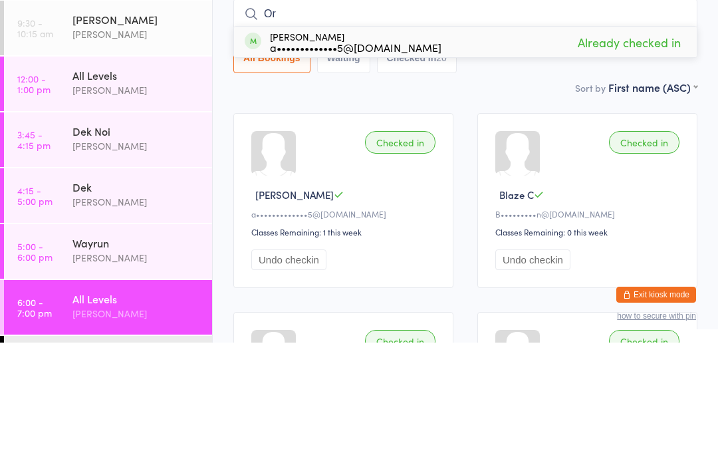
type input "O"
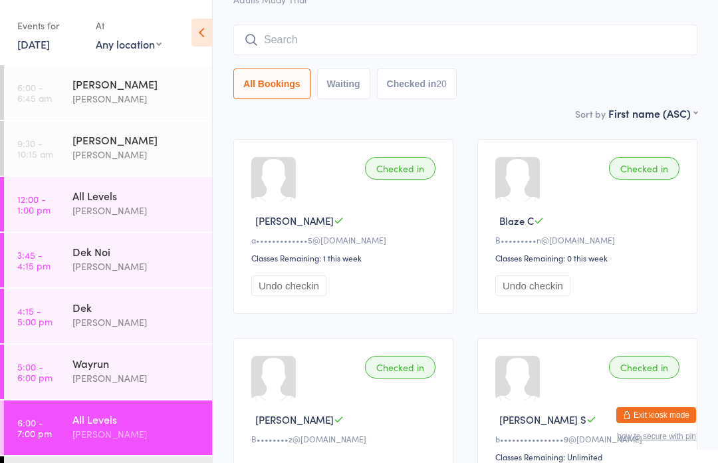
click at [589, 45] on input "search" at bounding box center [466, 40] width 464 height 31
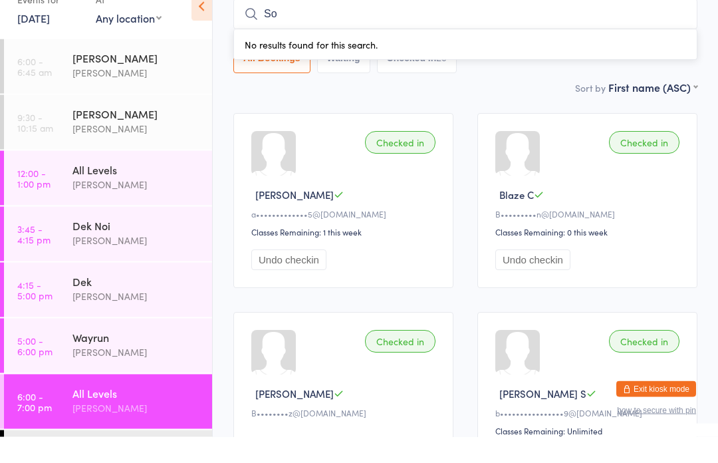
type input "S"
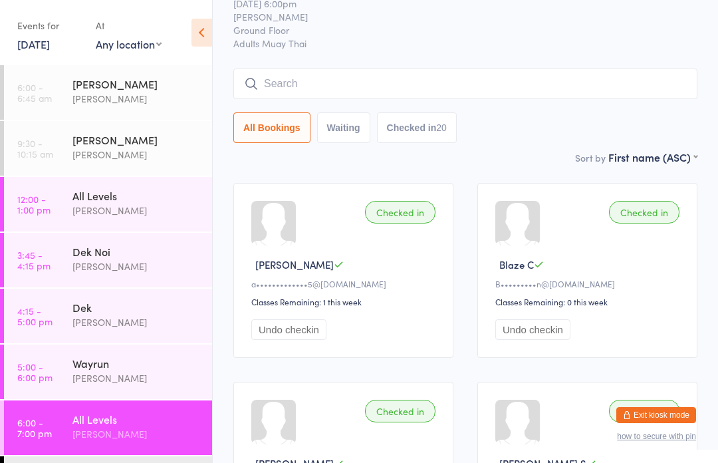
scroll to position [0, 0]
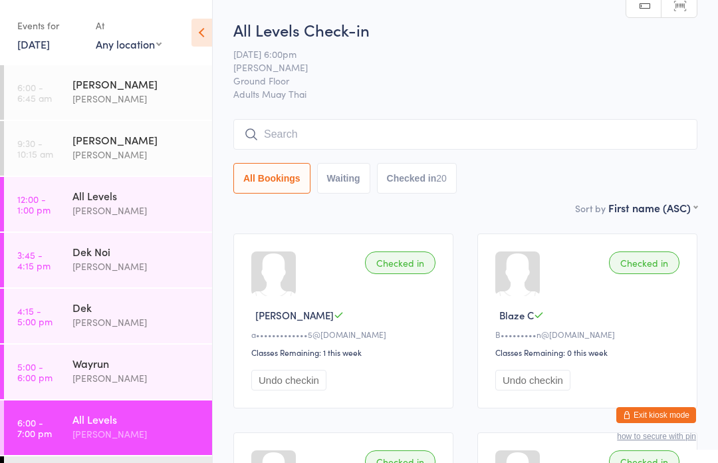
click at [259, 142] on input "search" at bounding box center [466, 134] width 464 height 31
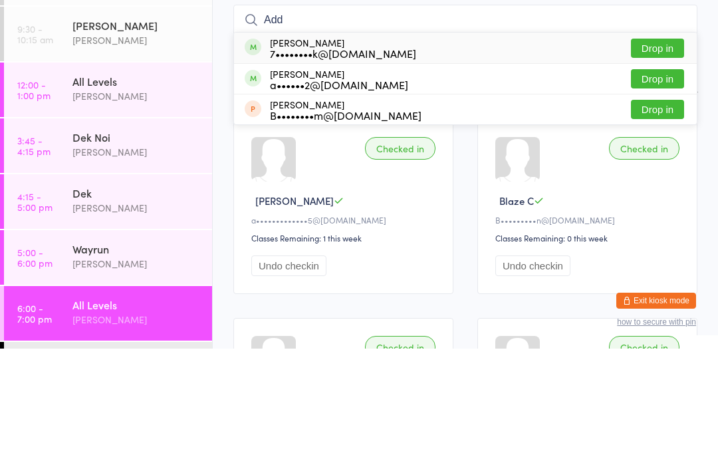
type input "Add"
click at [657, 153] on button "Drop in" at bounding box center [657, 162] width 53 height 19
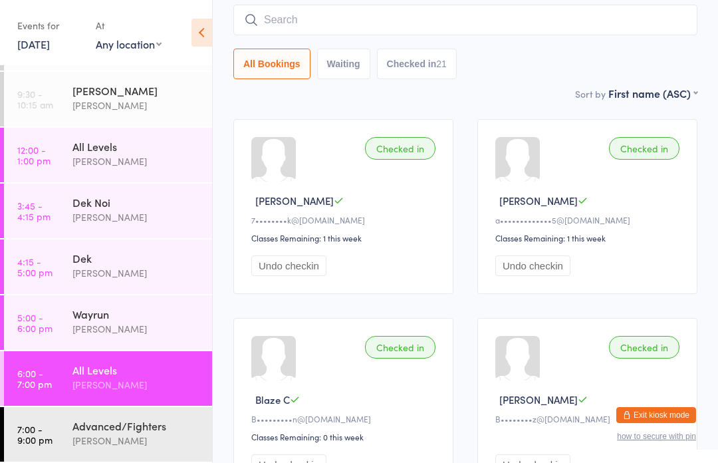
scroll to position [49, 0]
click at [69, 428] on link "7:00 - 9:00 pm Advanced/Fighters [PERSON_NAME]" at bounding box center [108, 434] width 208 height 55
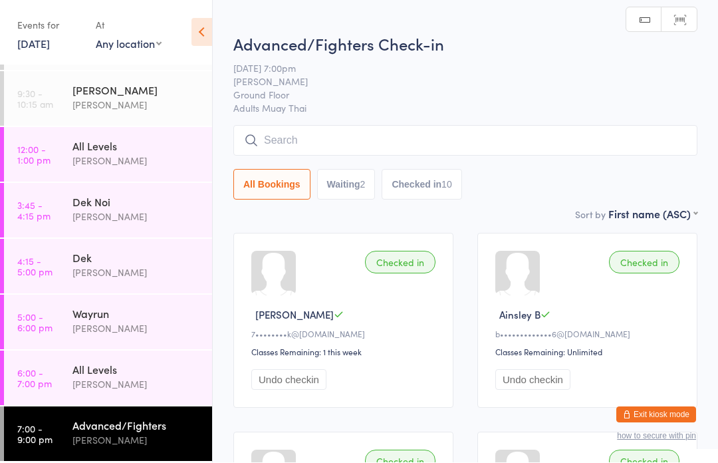
scroll to position [1, 0]
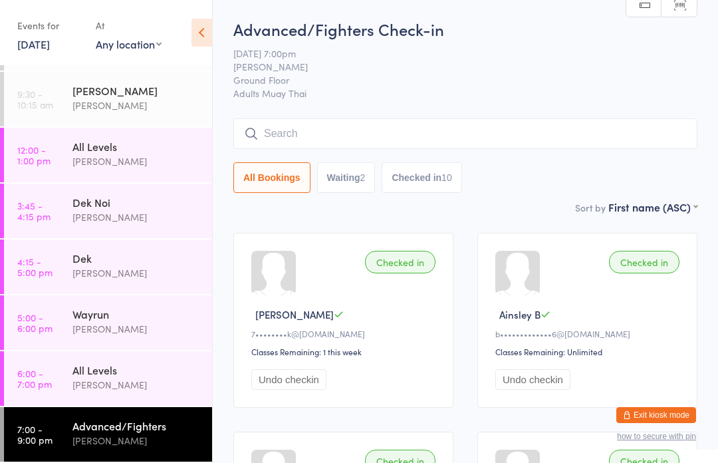
click at [81, 387] on div "[PERSON_NAME]" at bounding box center [137, 384] width 128 height 15
